Goal: Complete application form

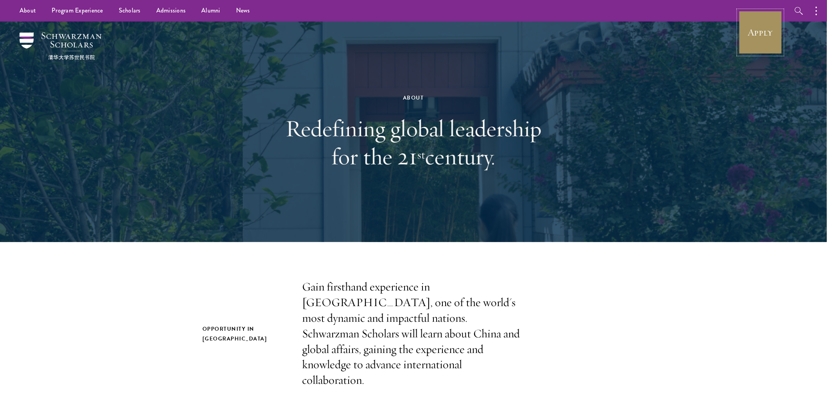
click at [771, 24] on link "Apply" at bounding box center [761, 33] width 44 height 44
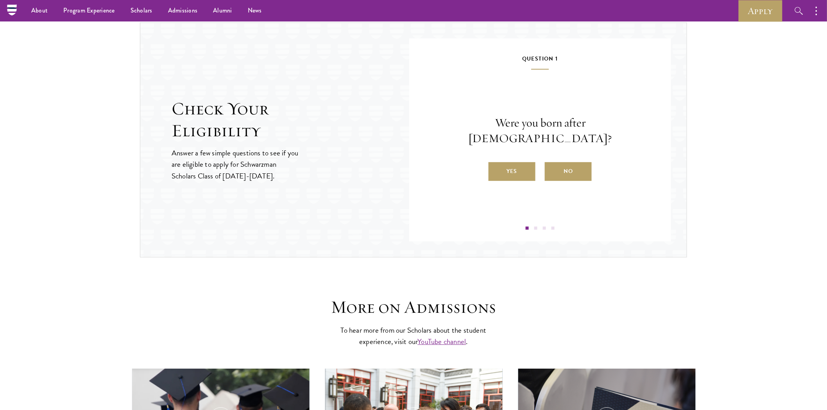
scroll to position [783, 0]
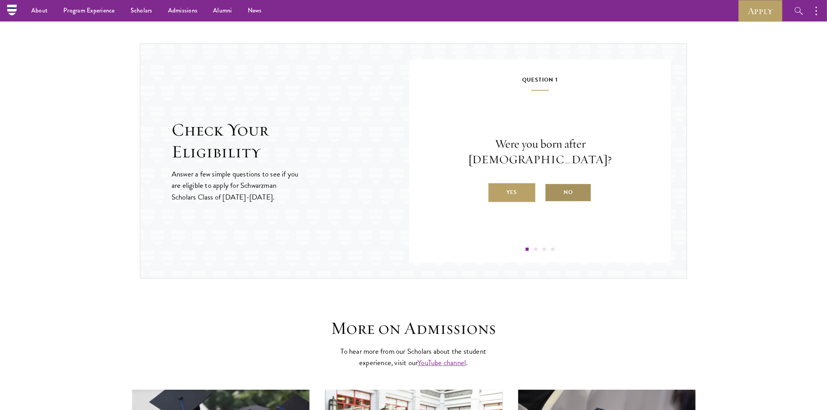
click at [580, 185] on label "No" at bounding box center [568, 192] width 47 height 19
click at [552, 185] on input "No" at bounding box center [548, 187] width 7 height 7
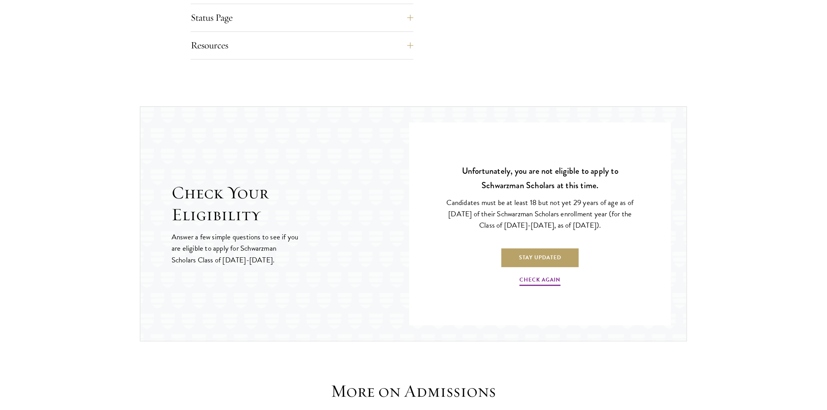
scroll to position [739, 0]
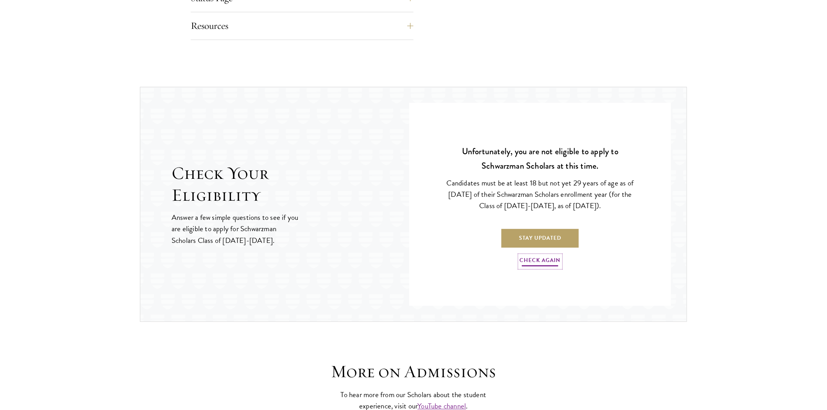
click at [548, 263] on link "Check Again" at bounding box center [540, 262] width 41 height 12
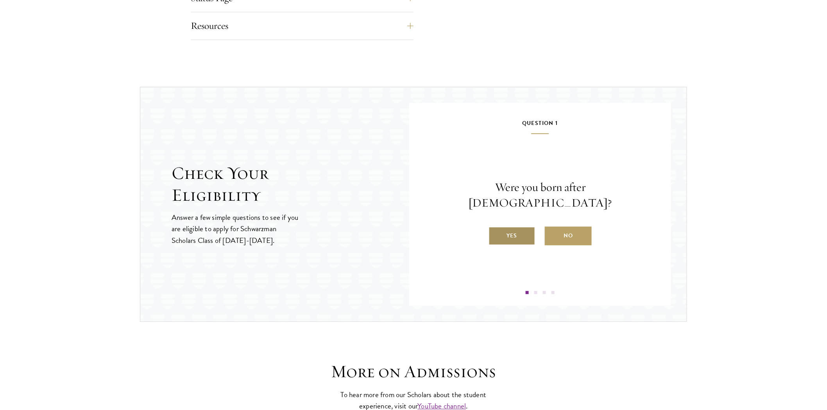
click at [507, 229] on label "Yes" at bounding box center [512, 236] width 47 height 19
click at [496, 229] on input "Yes" at bounding box center [492, 230] width 7 height 7
click at [506, 233] on label "Yes" at bounding box center [512, 236] width 47 height 19
click at [496, 233] on input "Yes" at bounding box center [492, 230] width 7 height 7
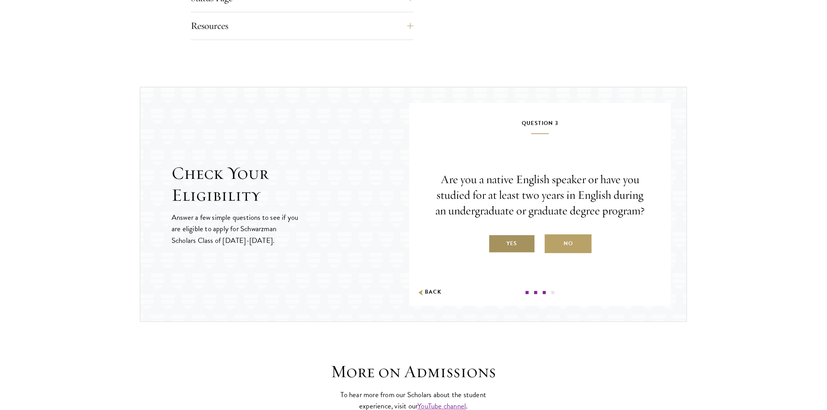
click at [510, 243] on label "Yes" at bounding box center [512, 243] width 47 height 19
click at [496, 242] on input "Yes" at bounding box center [492, 238] width 7 height 7
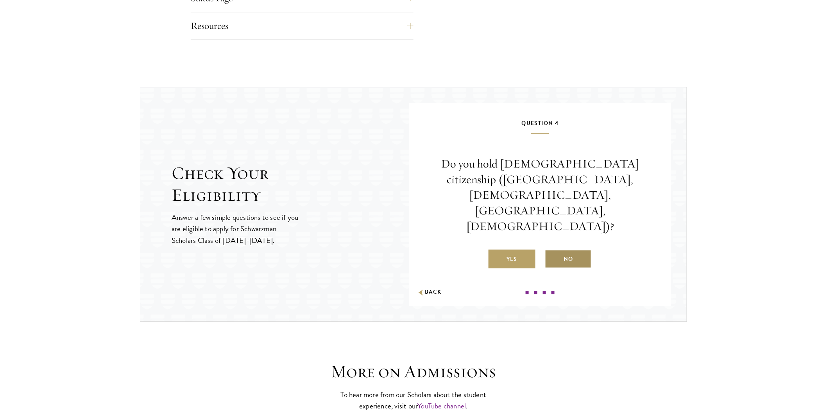
click at [572, 250] on label "No" at bounding box center [568, 259] width 47 height 19
click at [552, 251] on input "No" at bounding box center [548, 254] width 7 height 7
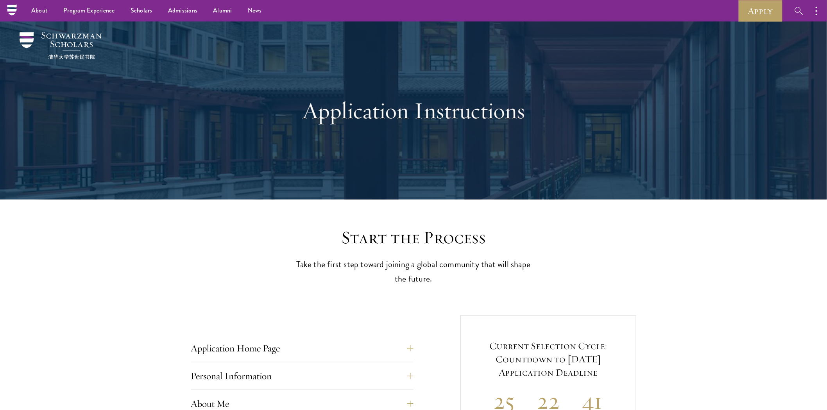
scroll to position [0, 0]
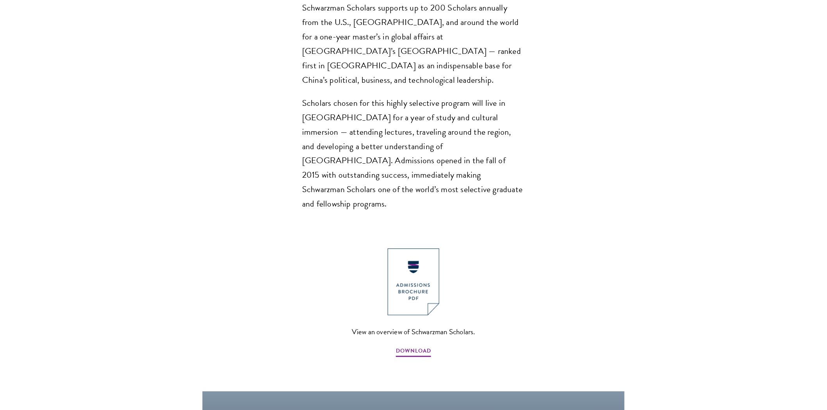
scroll to position [521, 0]
